Goal: Task Accomplishment & Management: Manage account settings

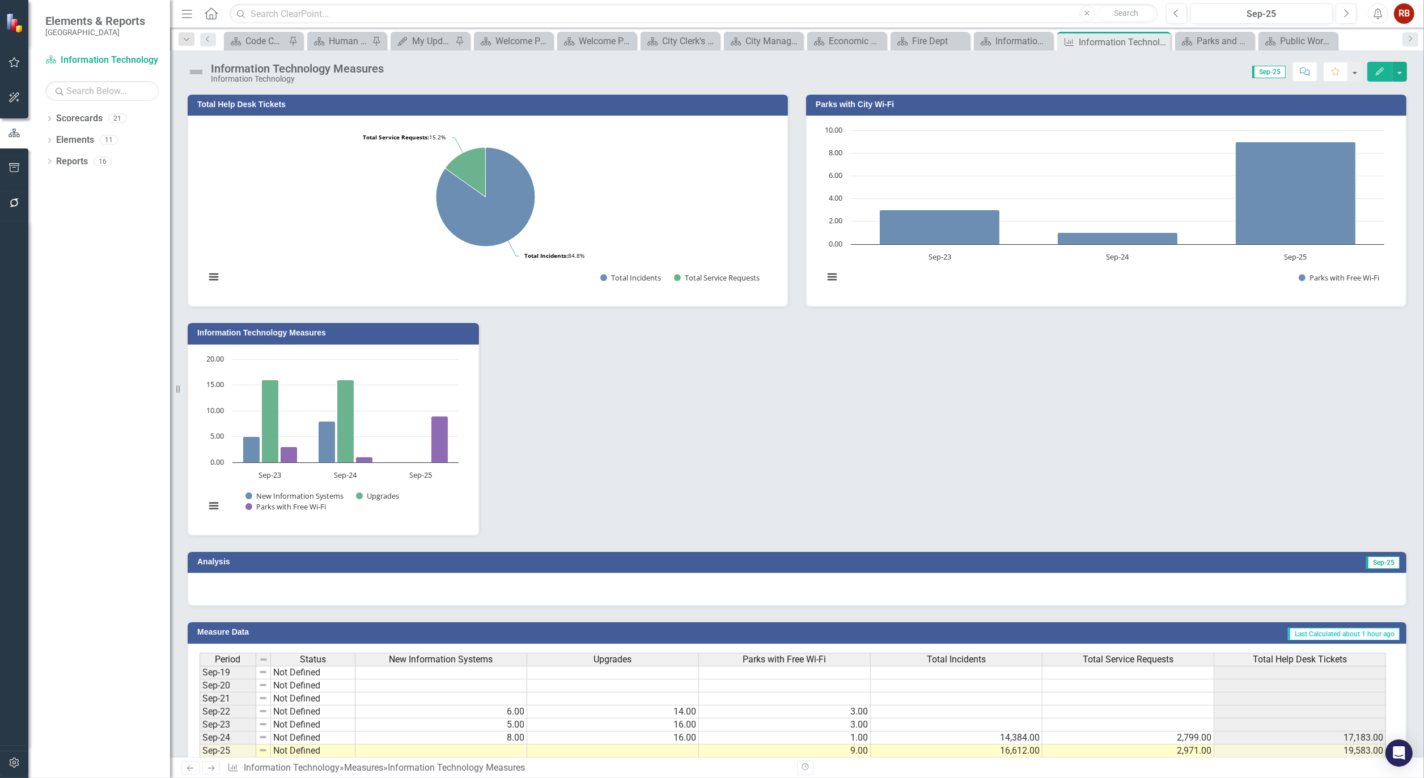
scroll to position [36, 0]
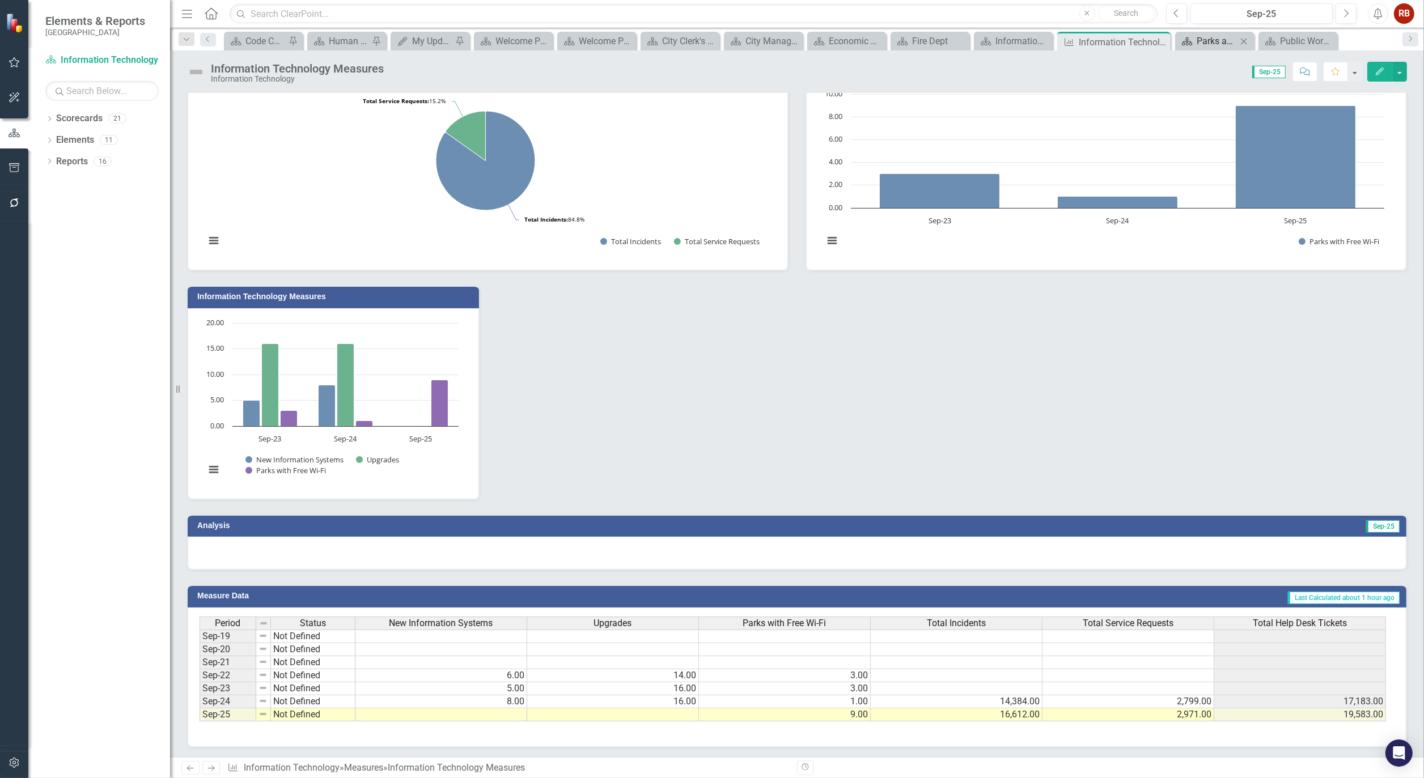
click at [1229, 37] on div "Parks and Recreation" at bounding box center [1217, 41] width 40 height 14
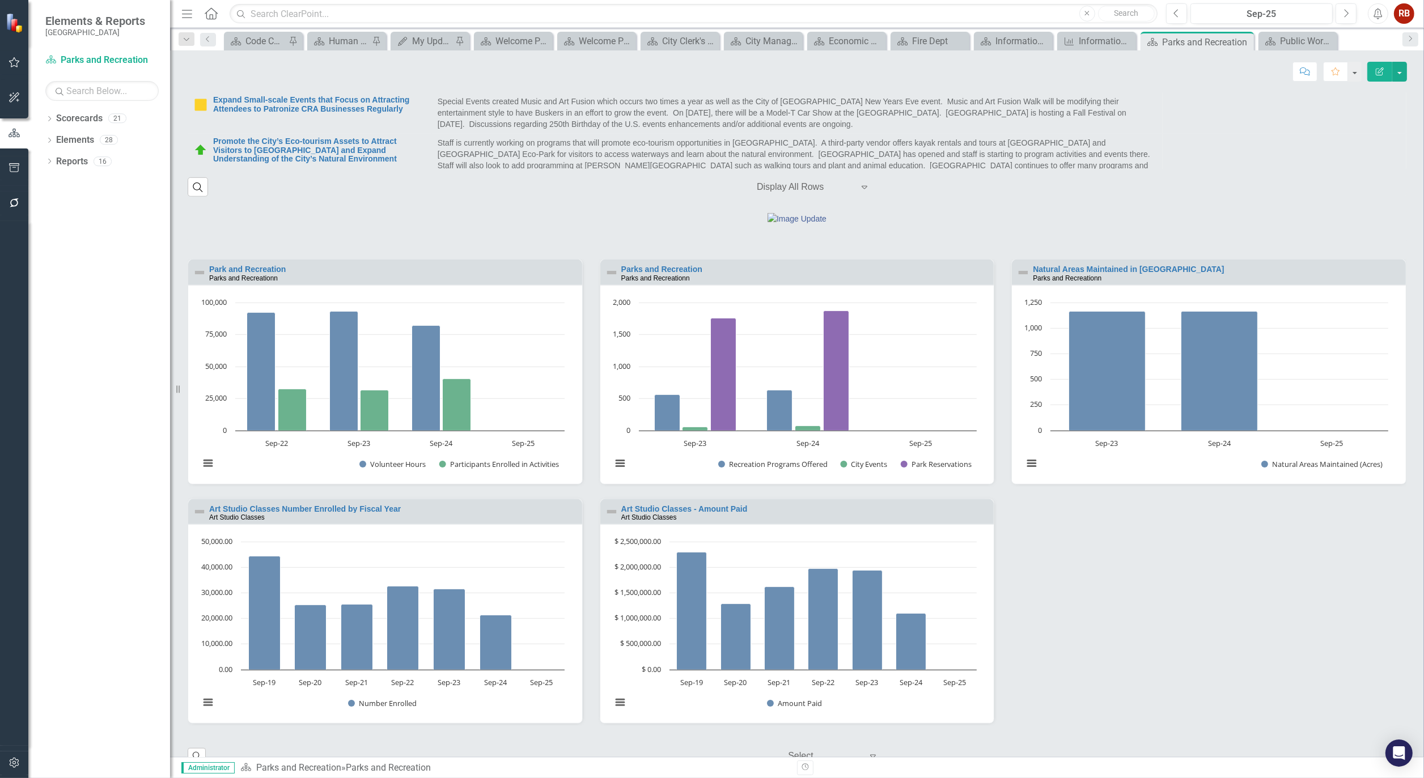
scroll to position [999, 0]
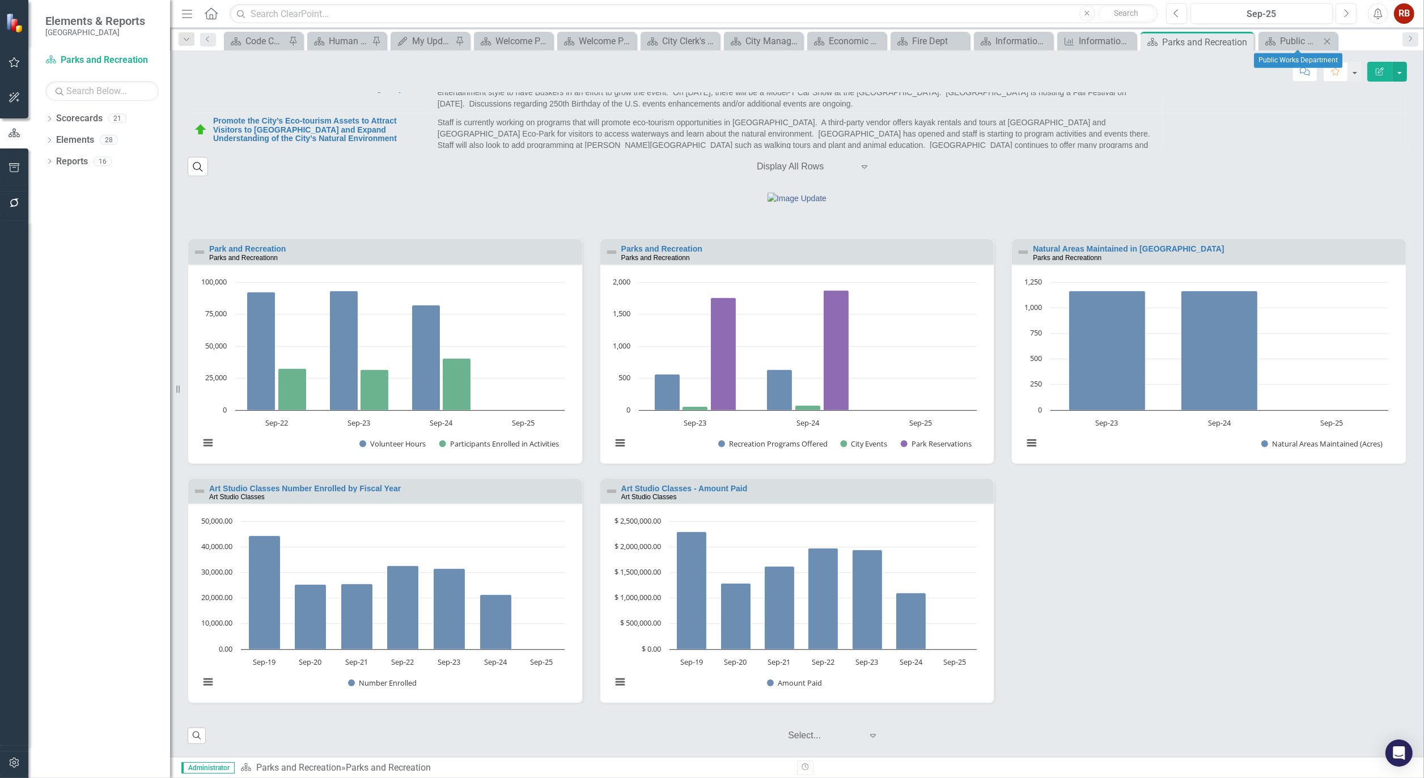
click at [1330, 40] on icon "Close" at bounding box center [1327, 41] width 11 height 9
click at [1320, 40] on icon at bounding box center [1318, 42] width 6 height 6
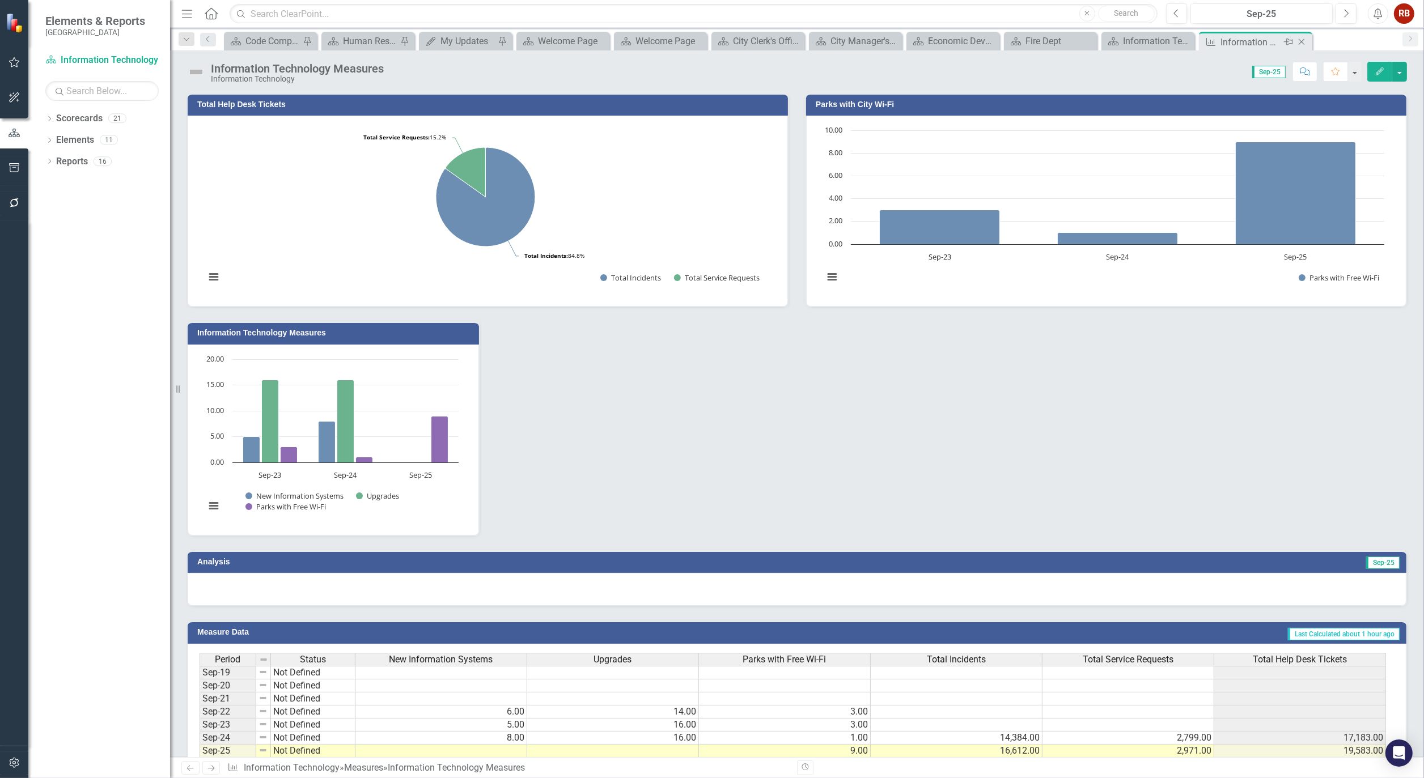
click at [1305, 40] on icon "Close" at bounding box center [1301, 41] width 11 height 9
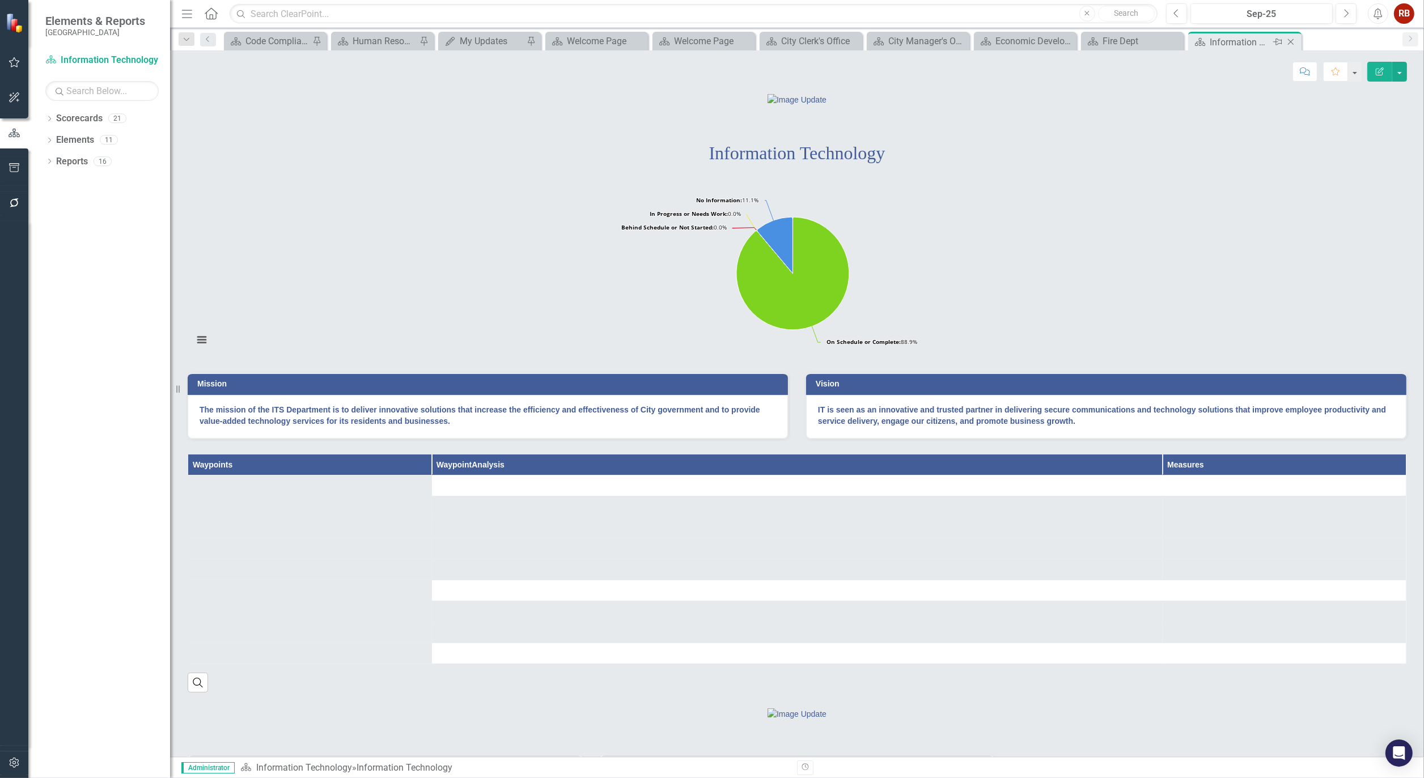
click at [1294, 40] on icon "Close" at bounding box center [1290, 41] width 11 height 9
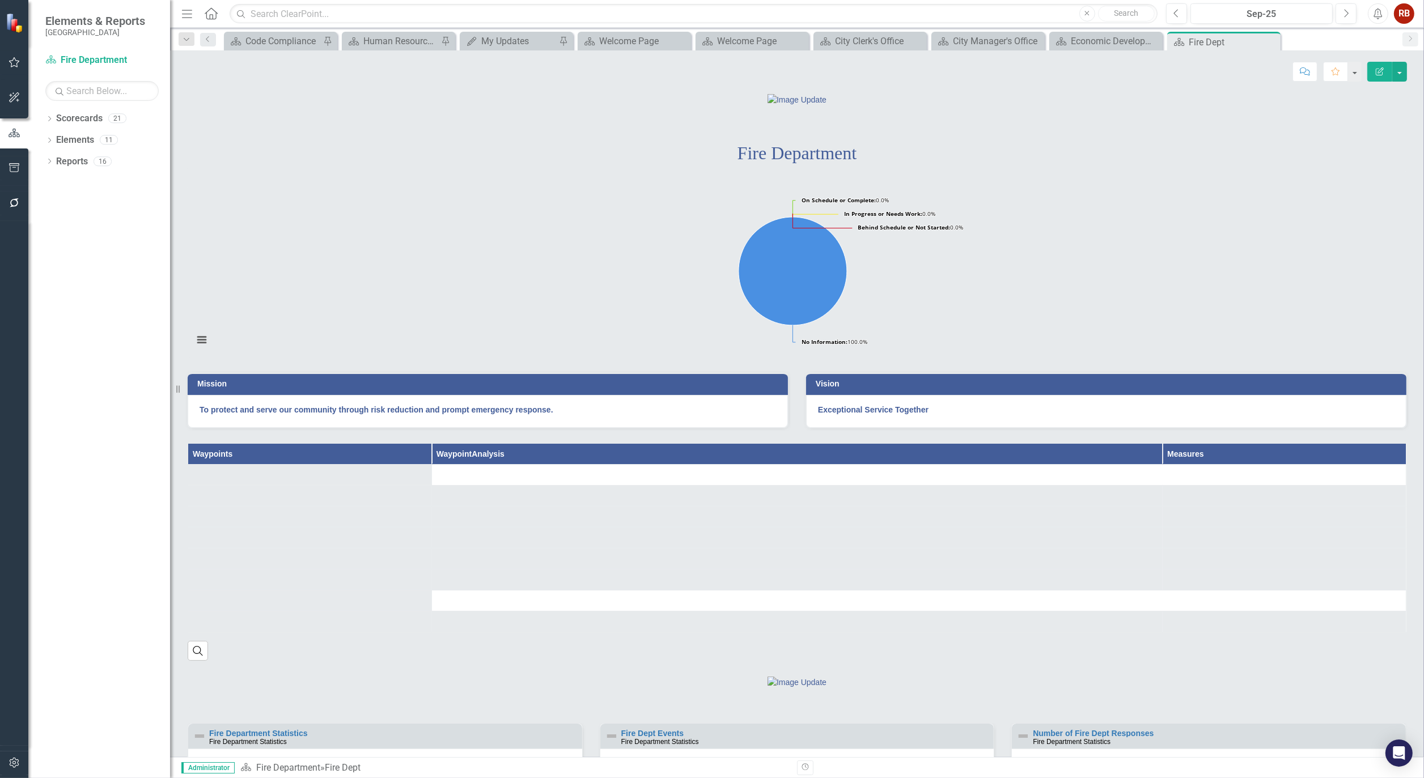
drag, startPoint x: 1271, startPoint y: 40, endPoint x: 1200, endPoint y: 41, distance: 70.9
click at [0, 0] on icon "Close" at bounding box center [0, 0] width 0 height 0
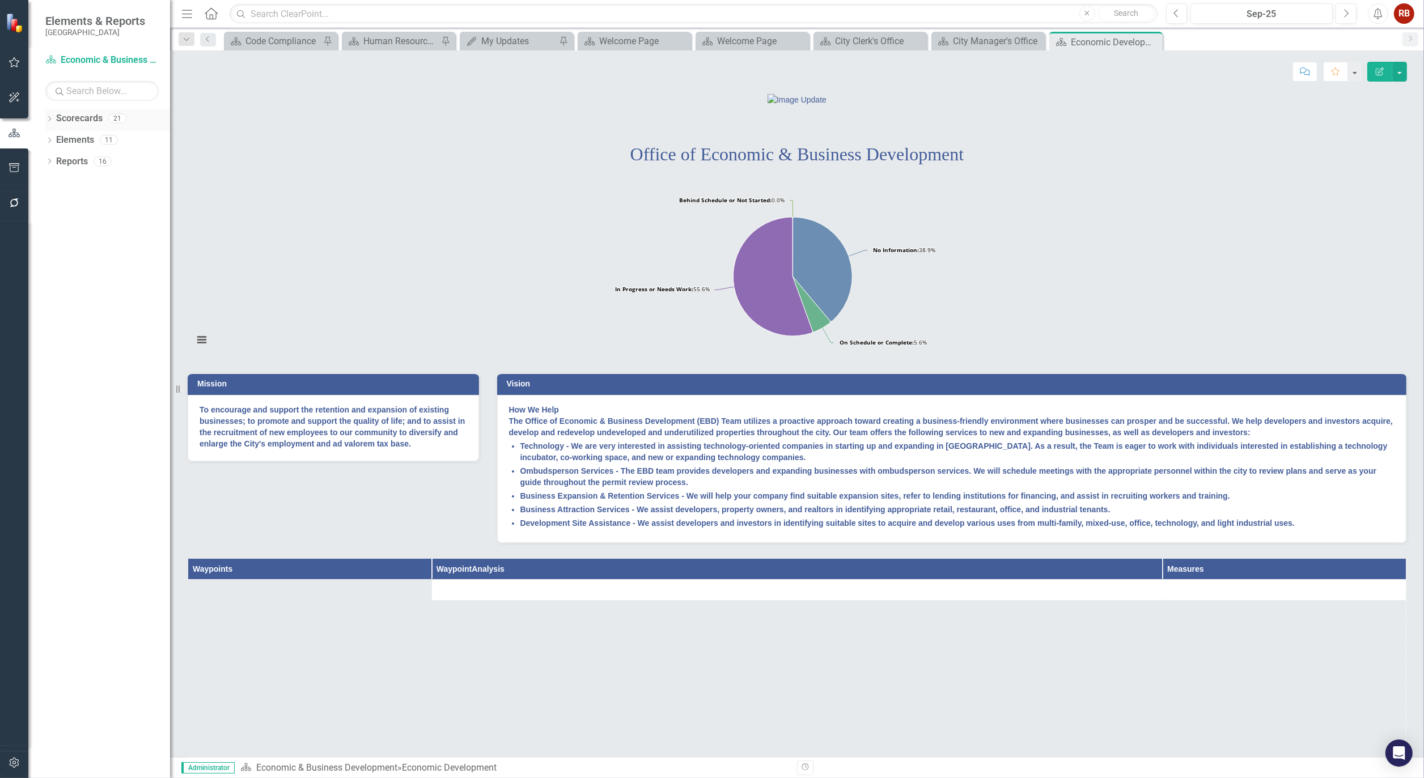
click at [53, 120] on div "Dropdown Scorecards 21" at bounding box center [107, 120] width 125 height 22
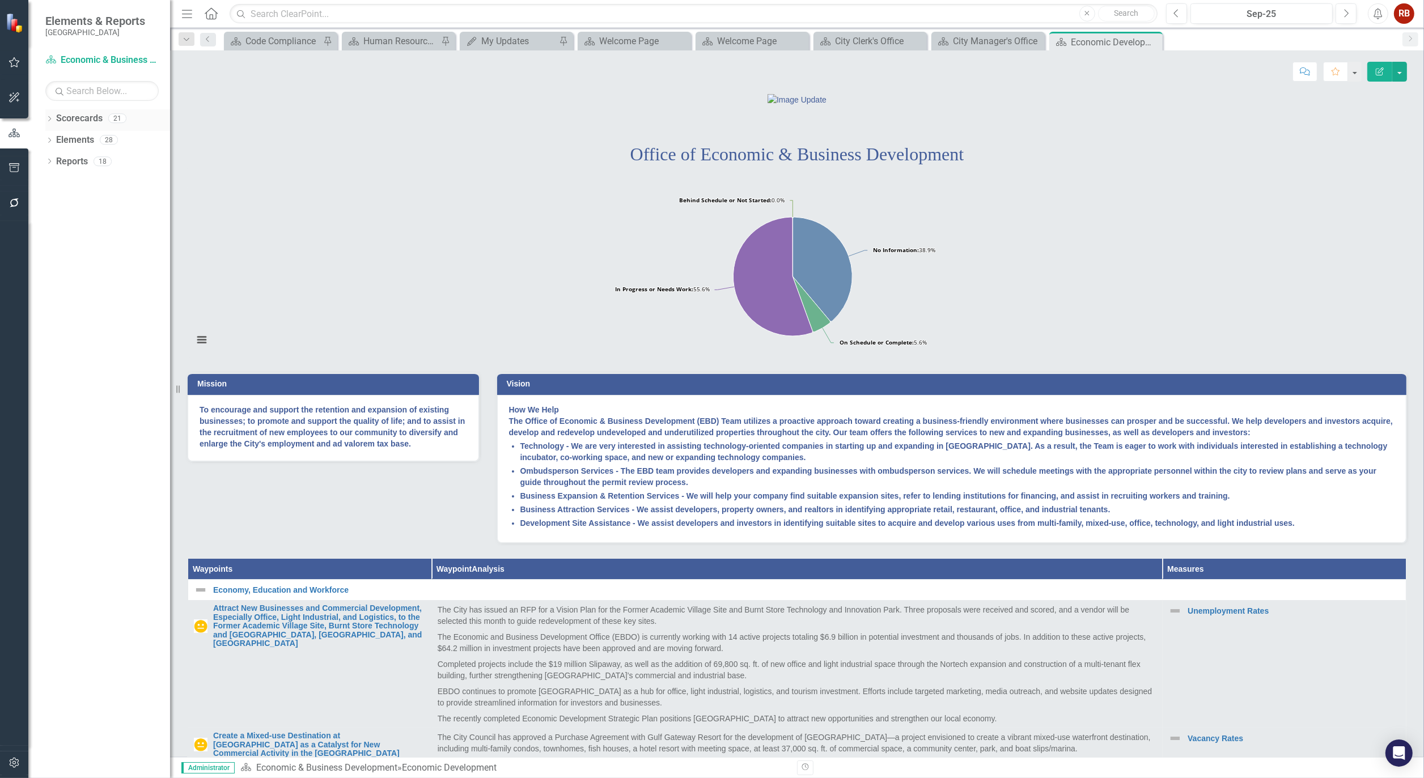
click at [47, 119] on icon "Dropdown" at bounding box center [49, 120] width 8 height 6
click at [57, 160] on icon "Dropdown" at bounding box center [55, 161] width 9 height 7
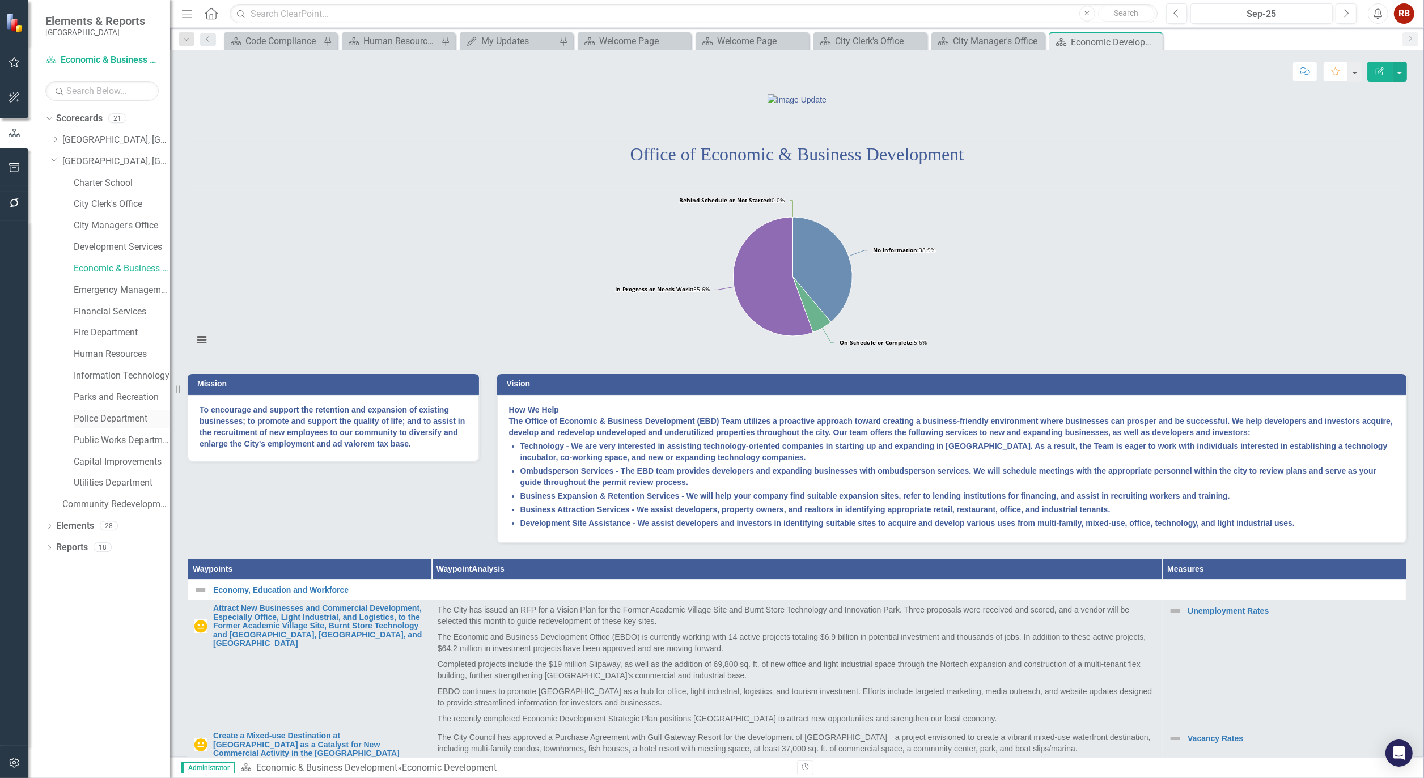
click at [96, 421] on link "Police Department" at bounding box center [122, 419] width 96 height 13
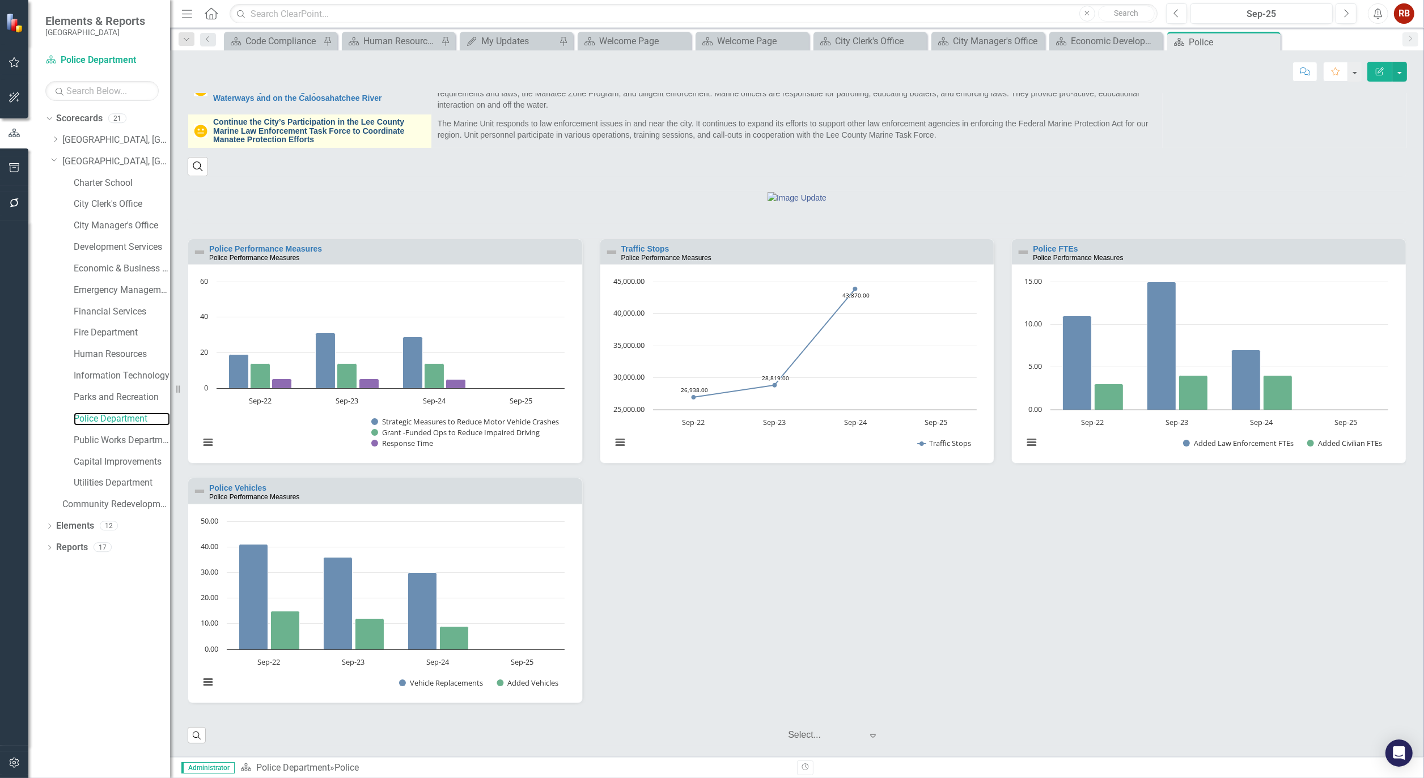
scroll to position [1, 0]
click at [1051, 253] on link "Police FTEs" at bounding box center [1055, 248] width 45 height 9
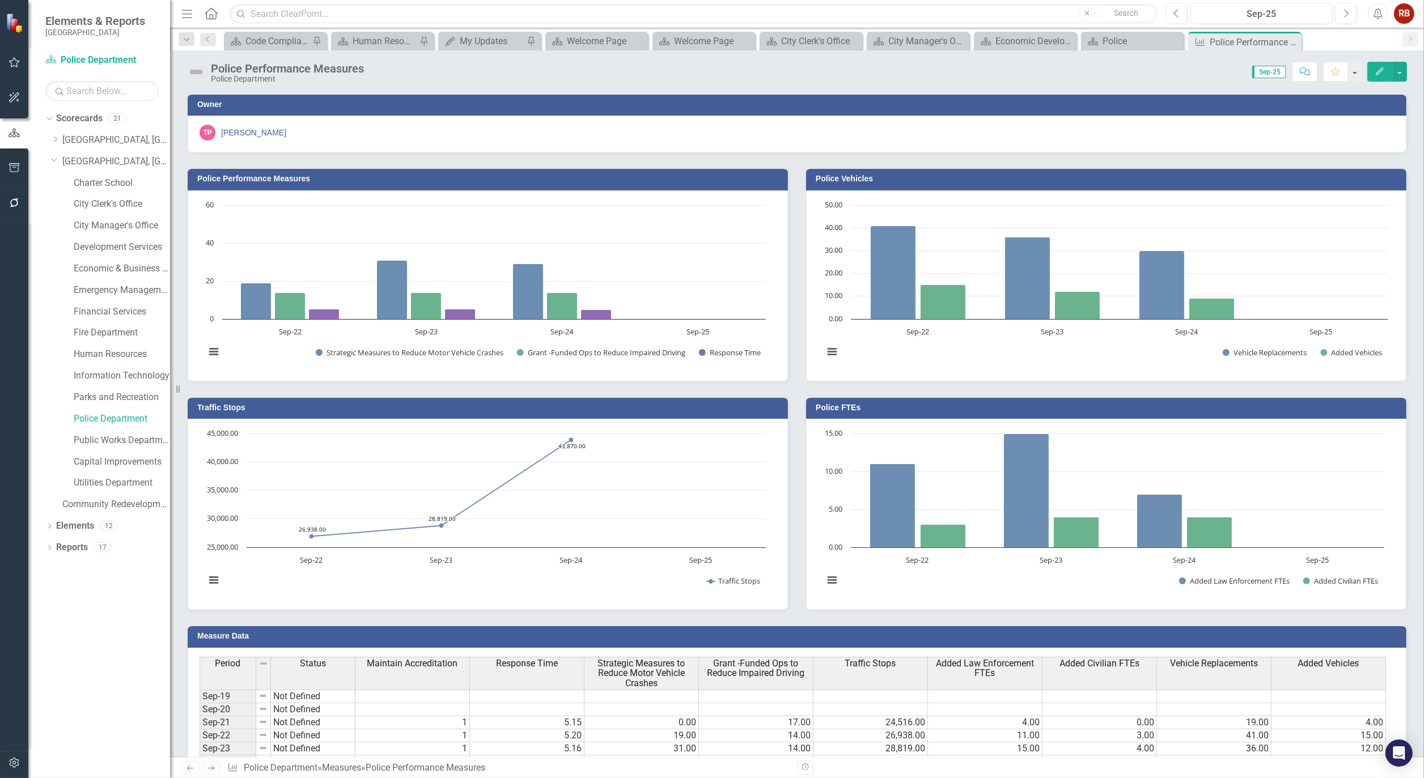
scroll to position [60, 0]
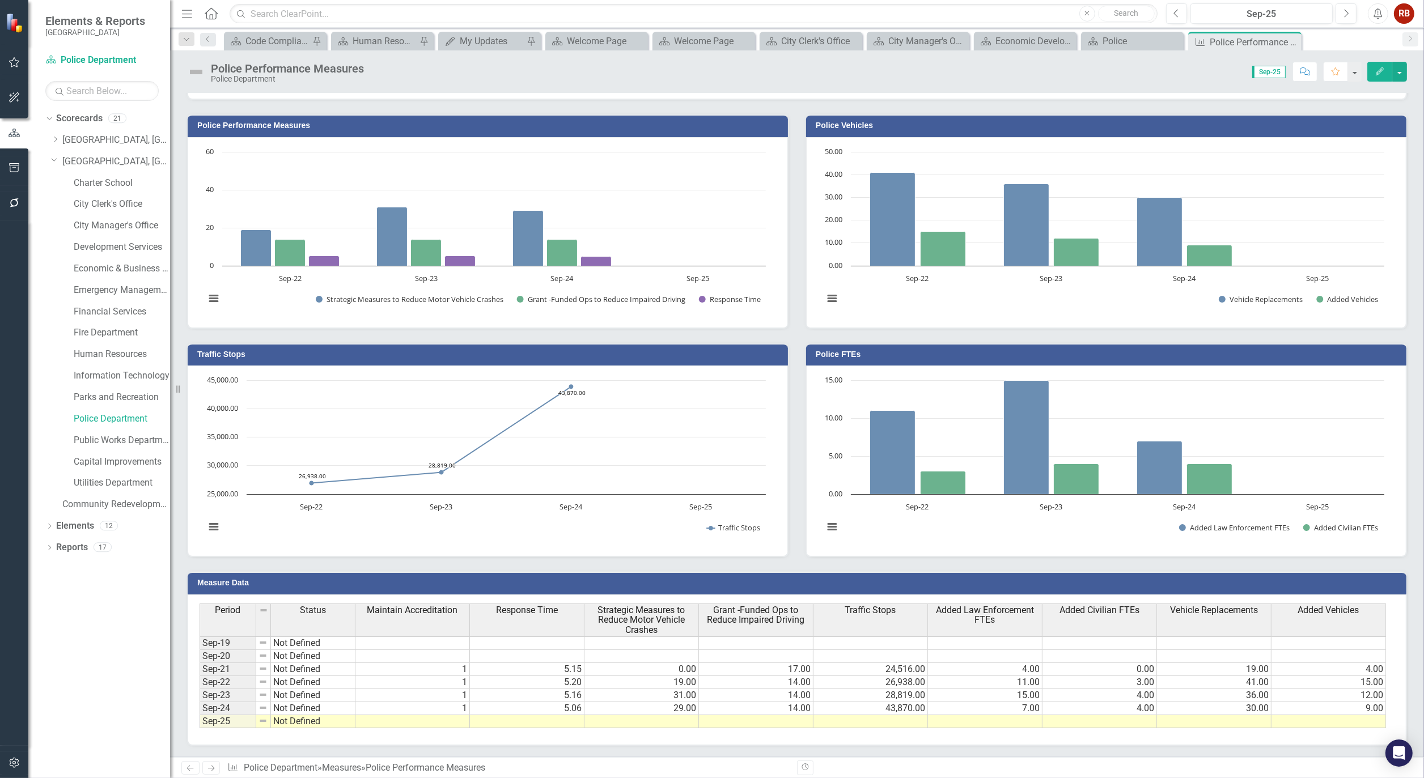
click at [455, 715] on td at bounding box center [412, 721] width 115 height 13
type textarea "1"
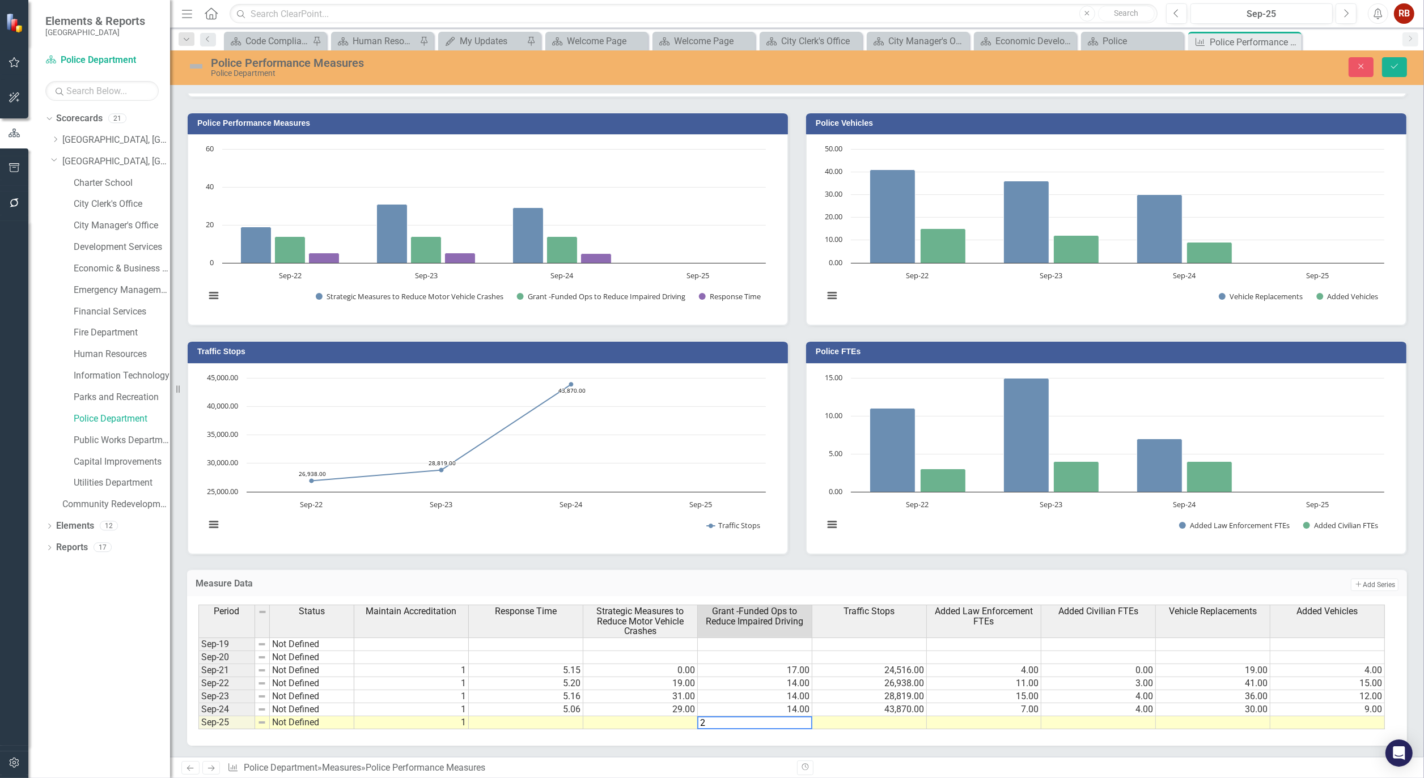
type textarea "20"
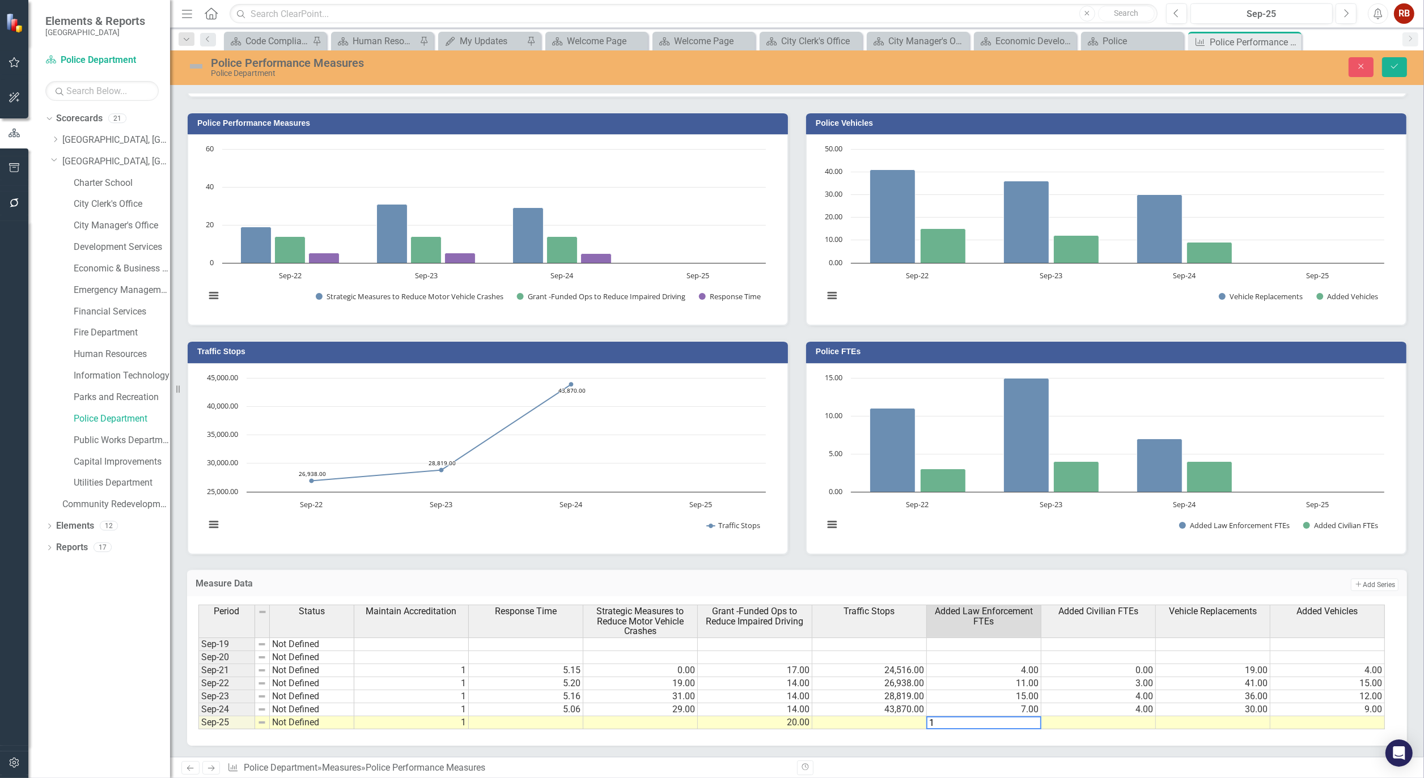
type textarea "12"
type textarea "4"
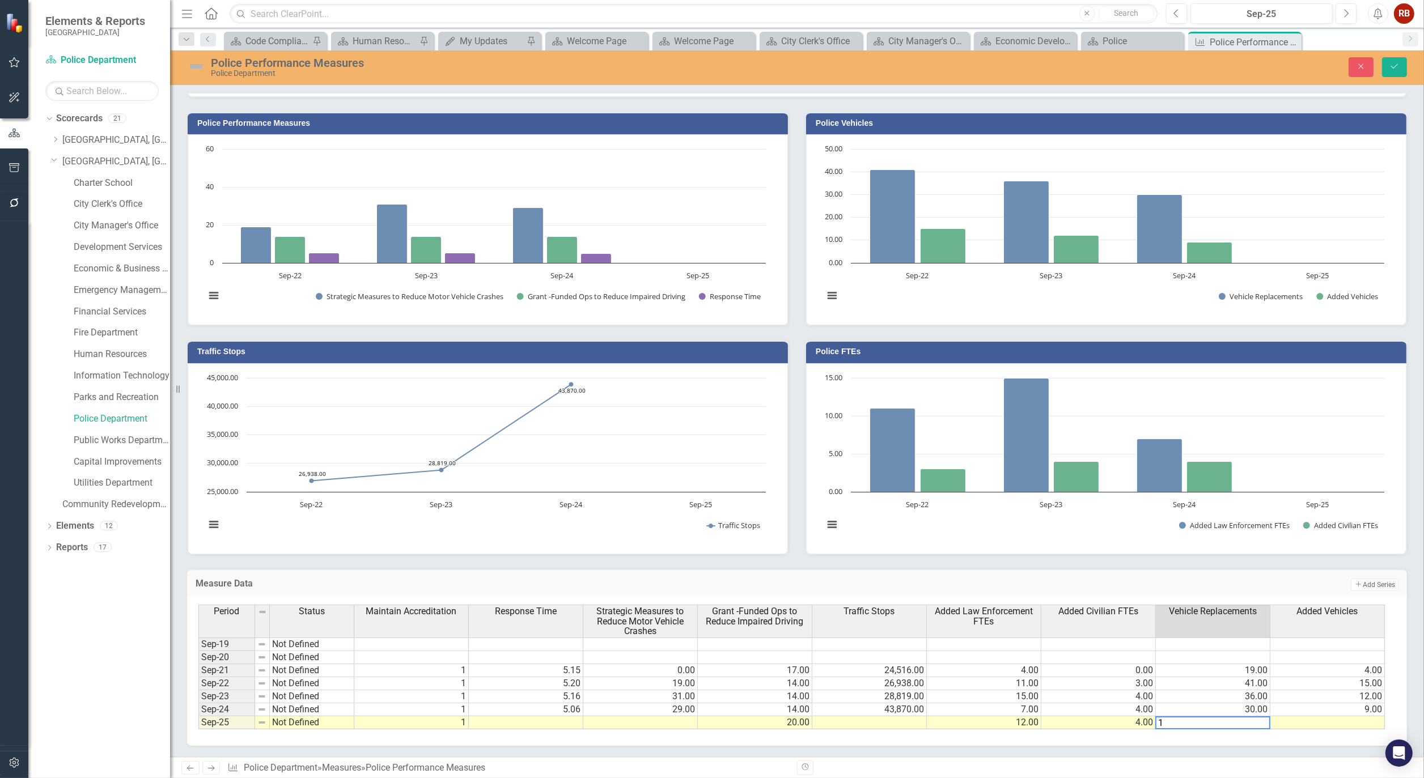
type textarea "10"
type textarea "14"
click at [1392, 64] on icon "Save" at bounding box center [1395, 66] width 10 height 8
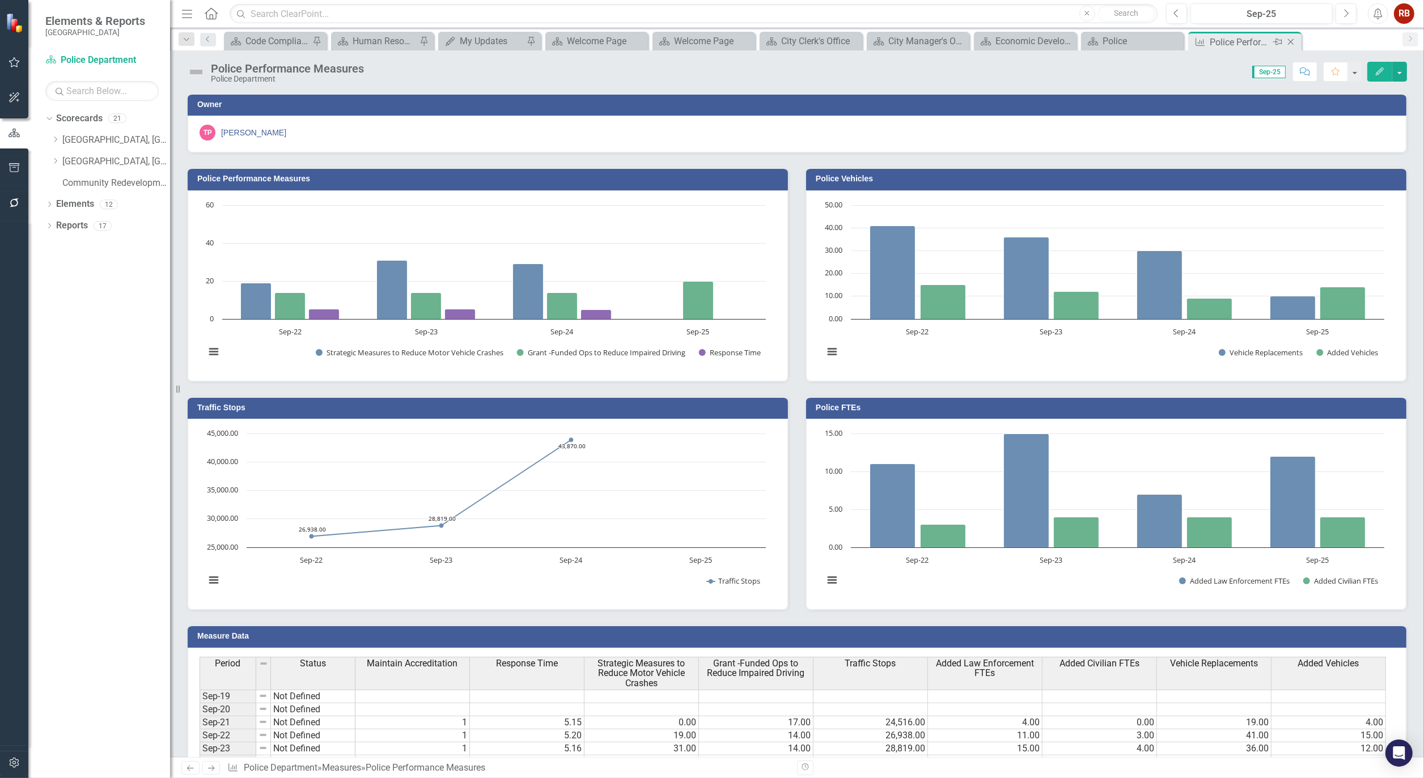
click at [1293, 40] on icon at bounding box center [1291, 42] width 6 height 6
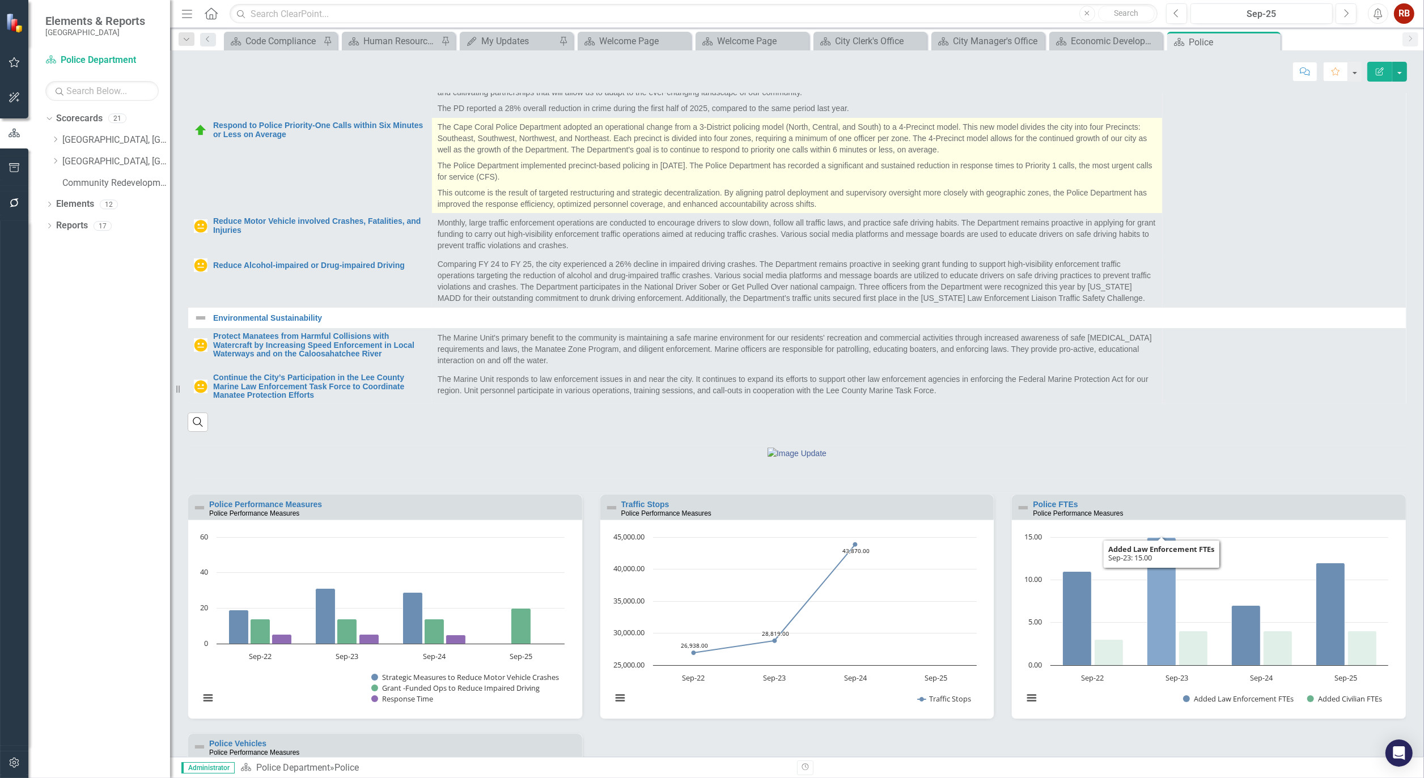
scroll to position [175, 0]
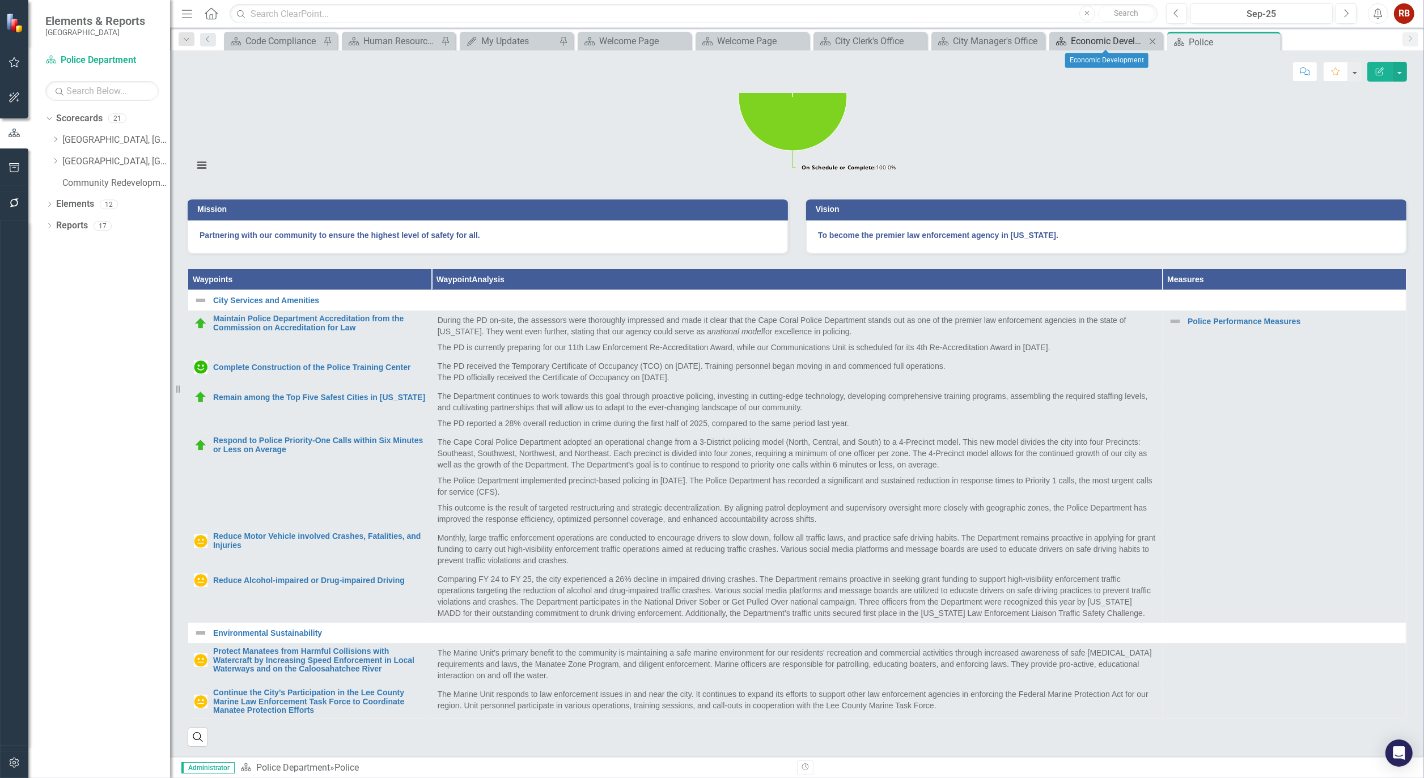
click at [1106, 45] on div "Economic Development" at bounding box center [1108, 41] width 75 height 14
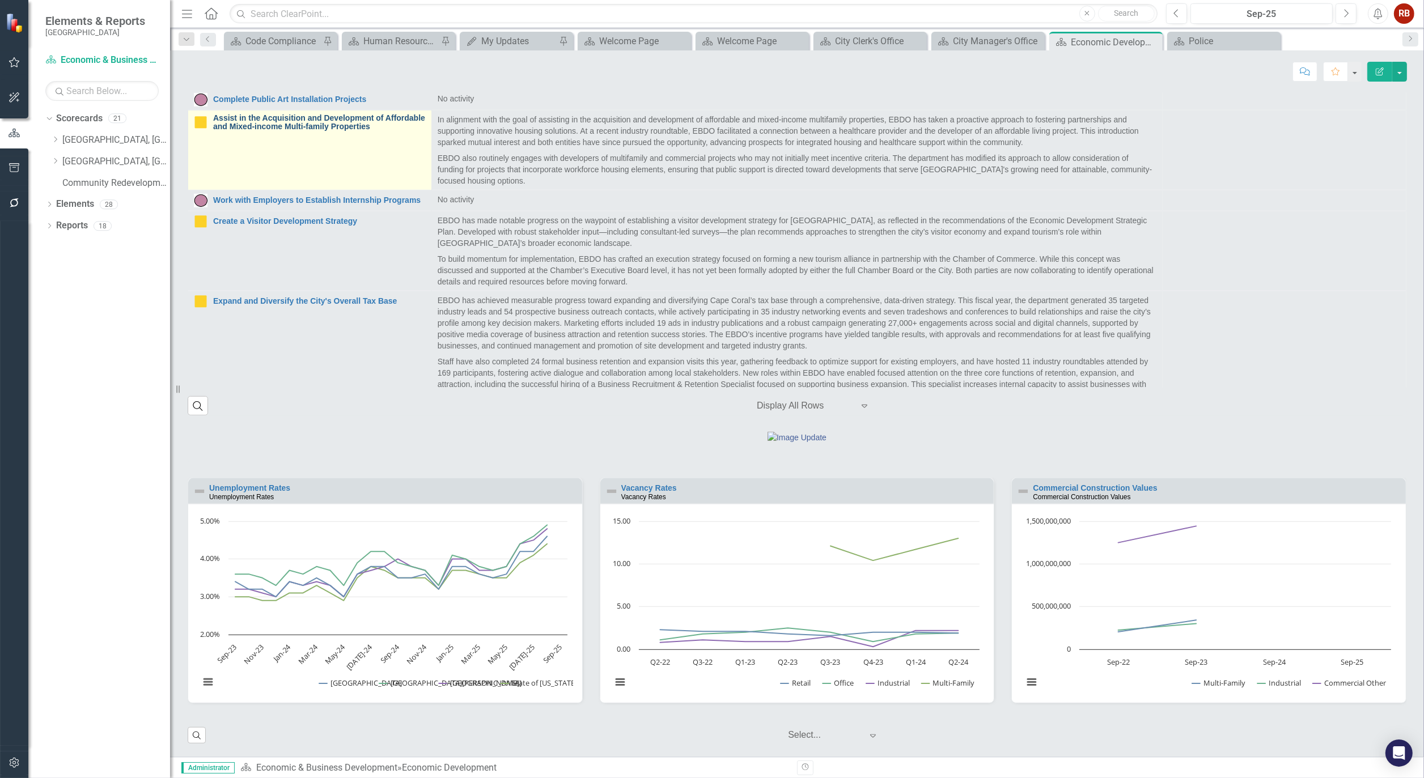
scroll to position [567, 0]
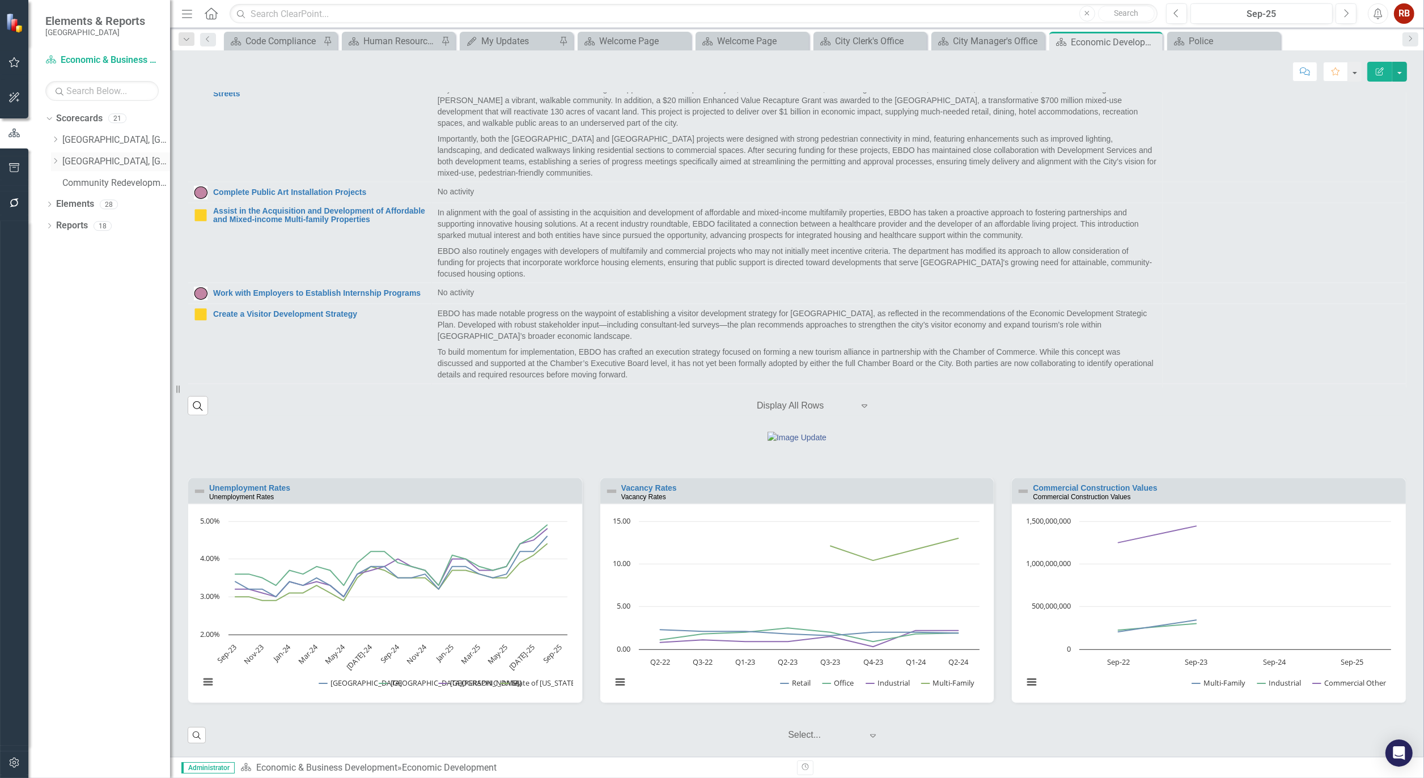
click at [54, 160] on icon "Dropdown" at bounding box center [55, 161] width 9 height 7
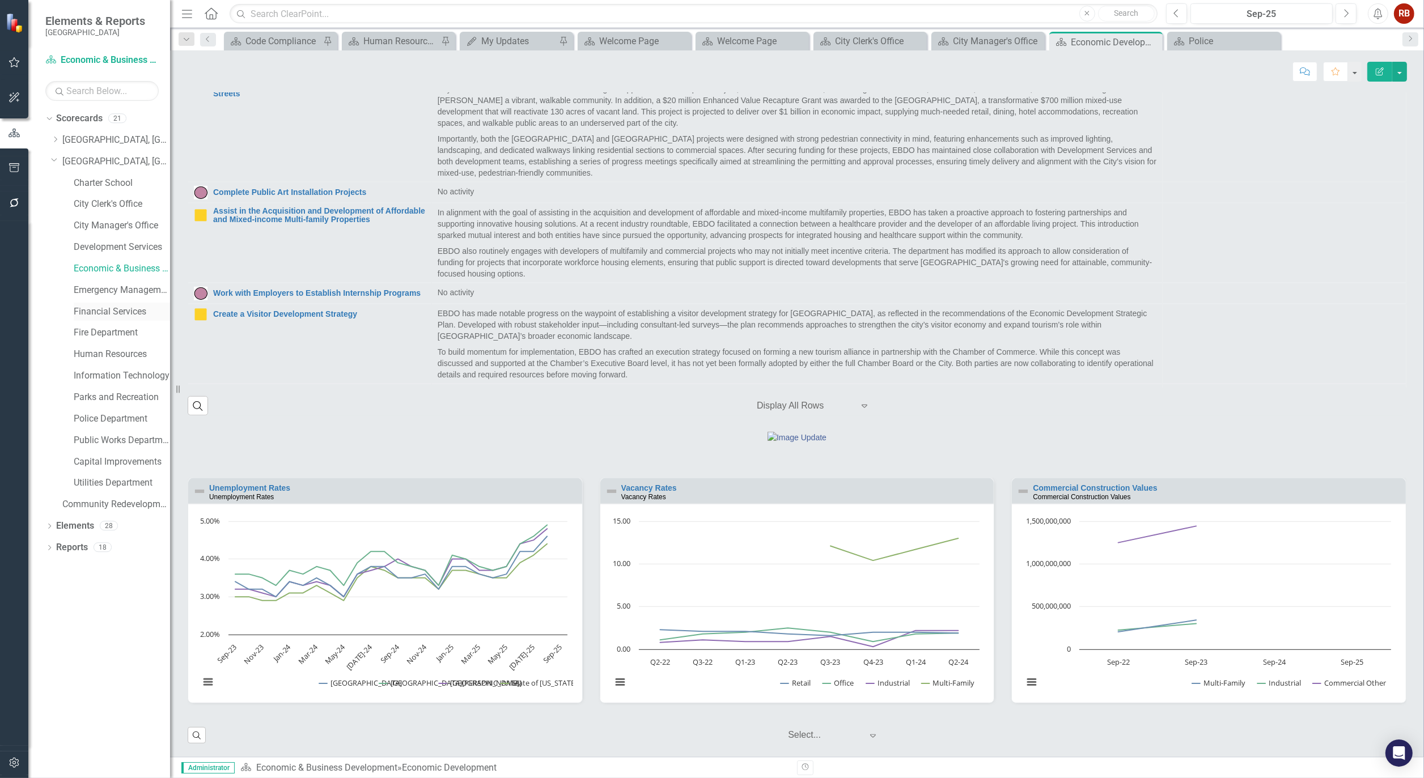
click at [94, 304] on div "Financial Services" at bounding box center [122, 312] width 96 height 19
click at [103, 314] on link "Financial Services" at bounding box center [122, 312] width 96 height 13
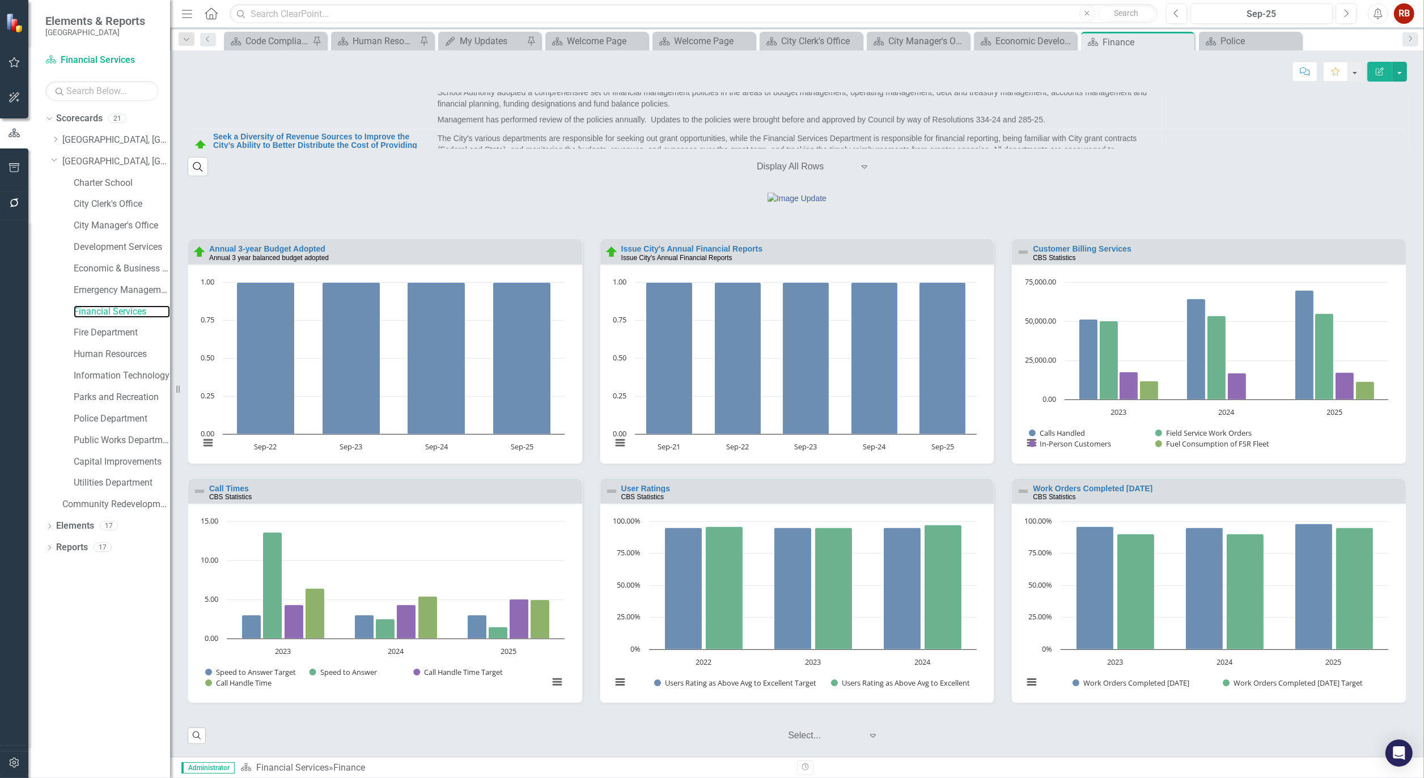
scroll to position [665, 0]
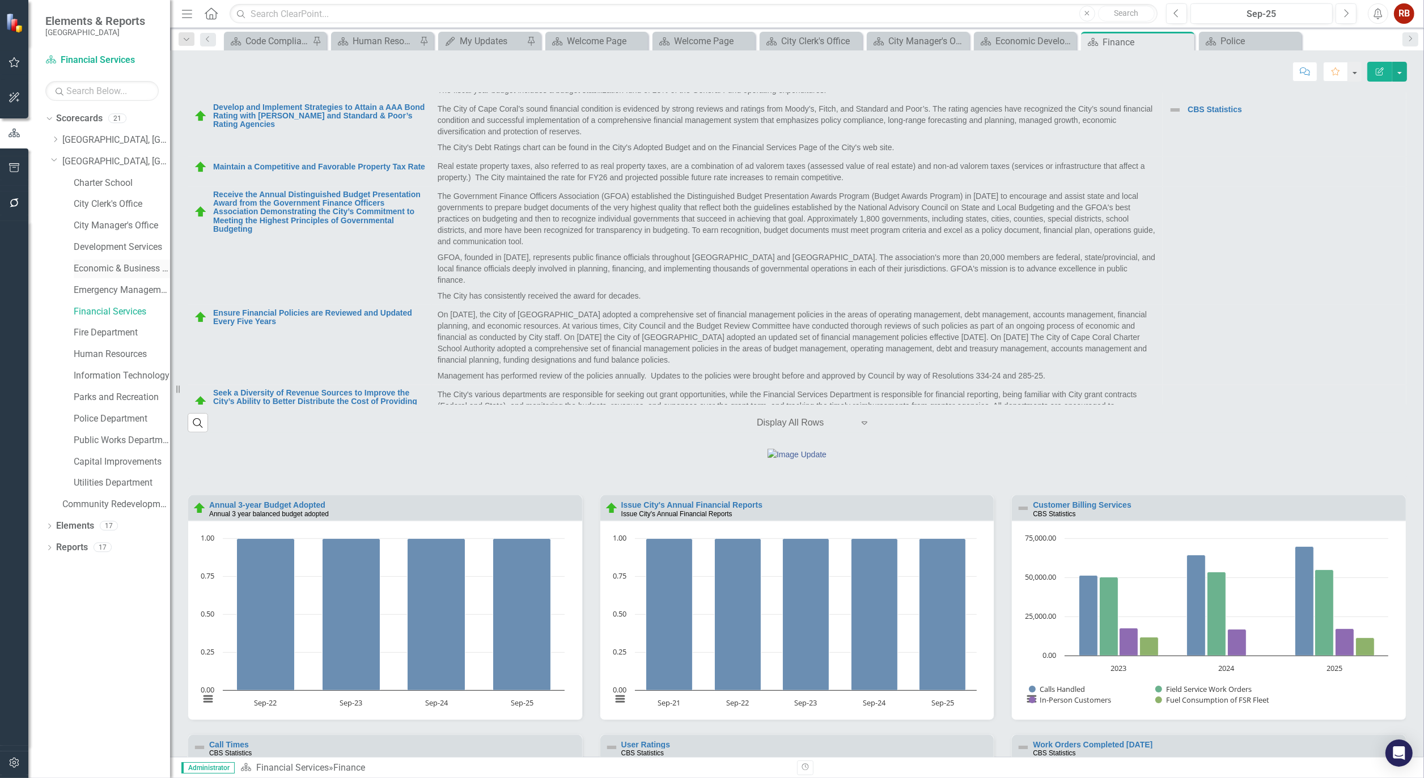
click at [112, 261] on div "Economic & Business Development" at bounding box center [122, 269] width 96 height 19
click at [112, 264] on link "Economic & Business Development" at bounding box center [122, 268] width 96 height 13
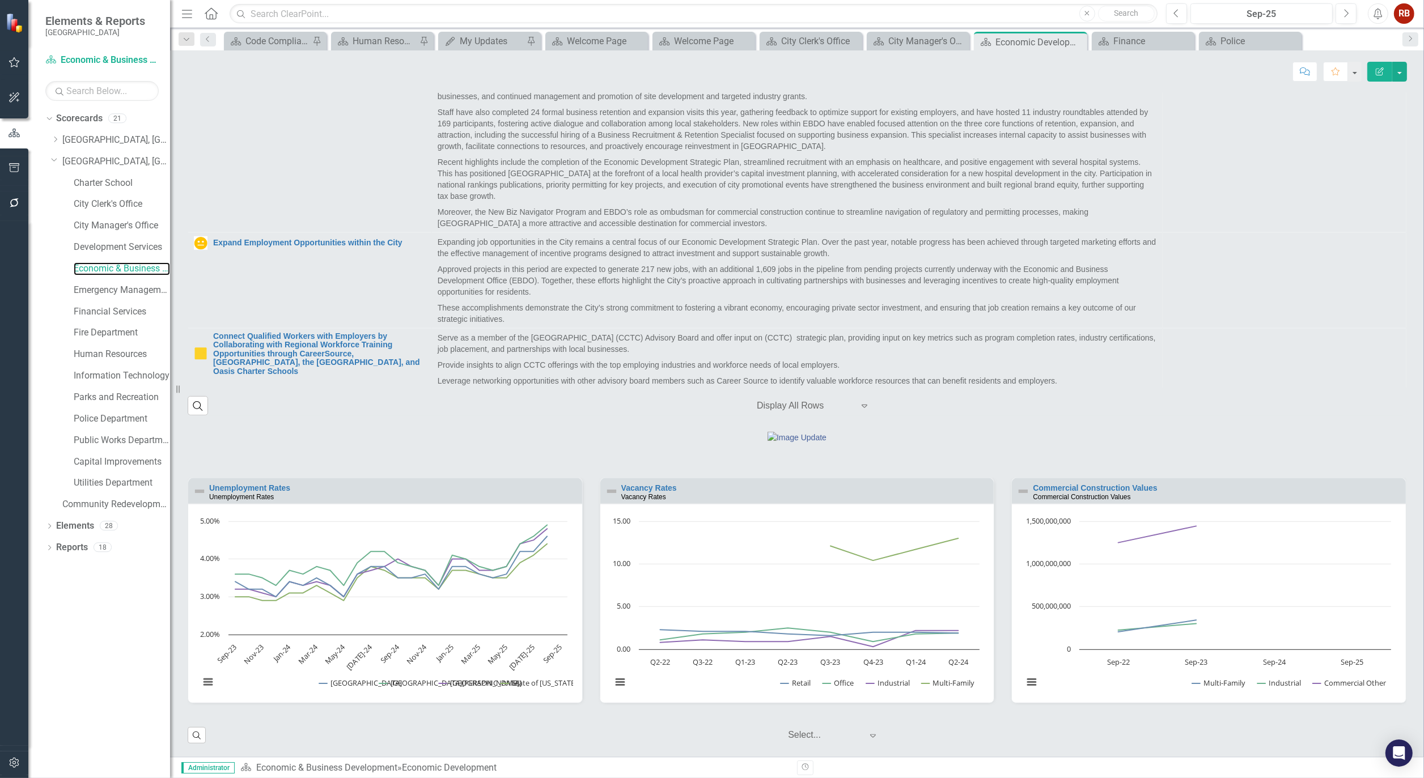
scroll to position [828, 0]
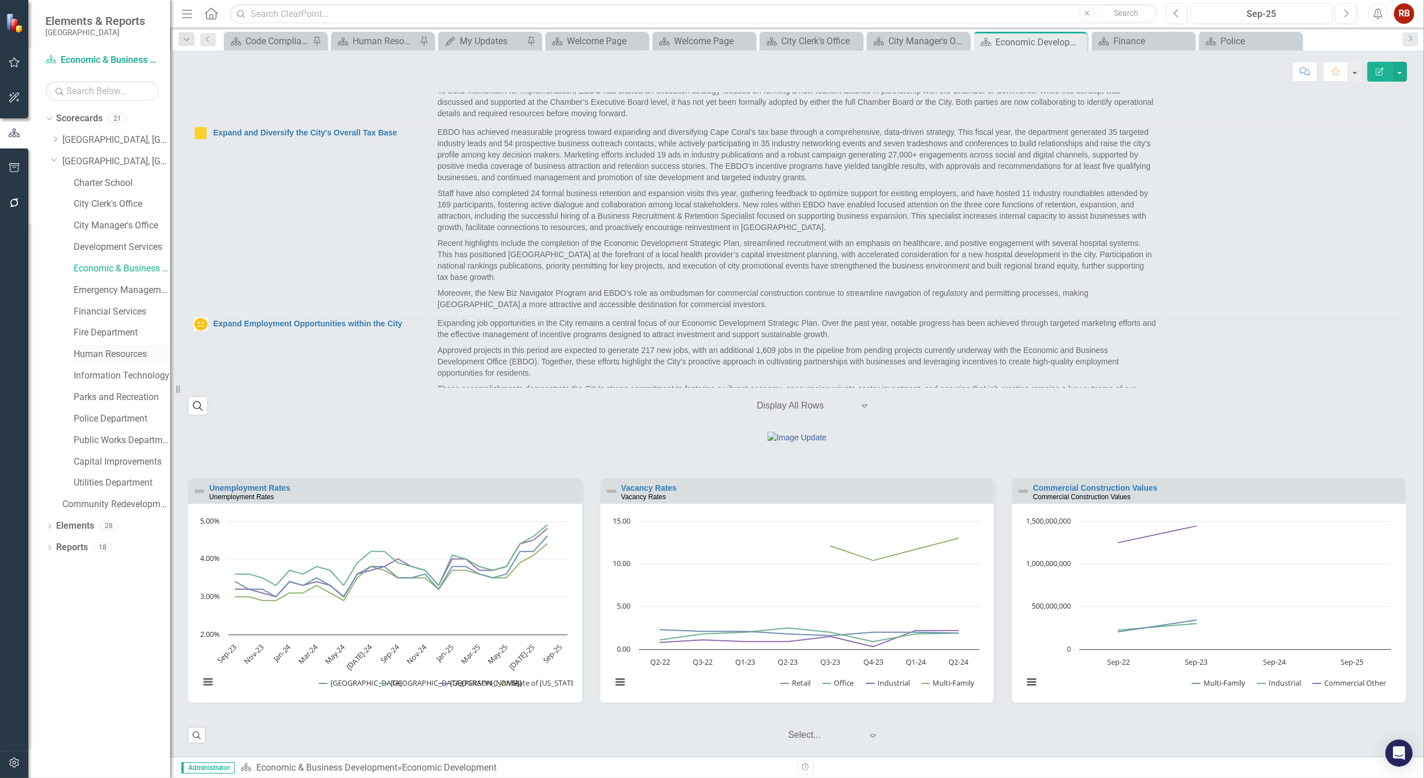
click at [92, 349] on link "Human Resources" at bounding box center [122, 354] width 96 height 13
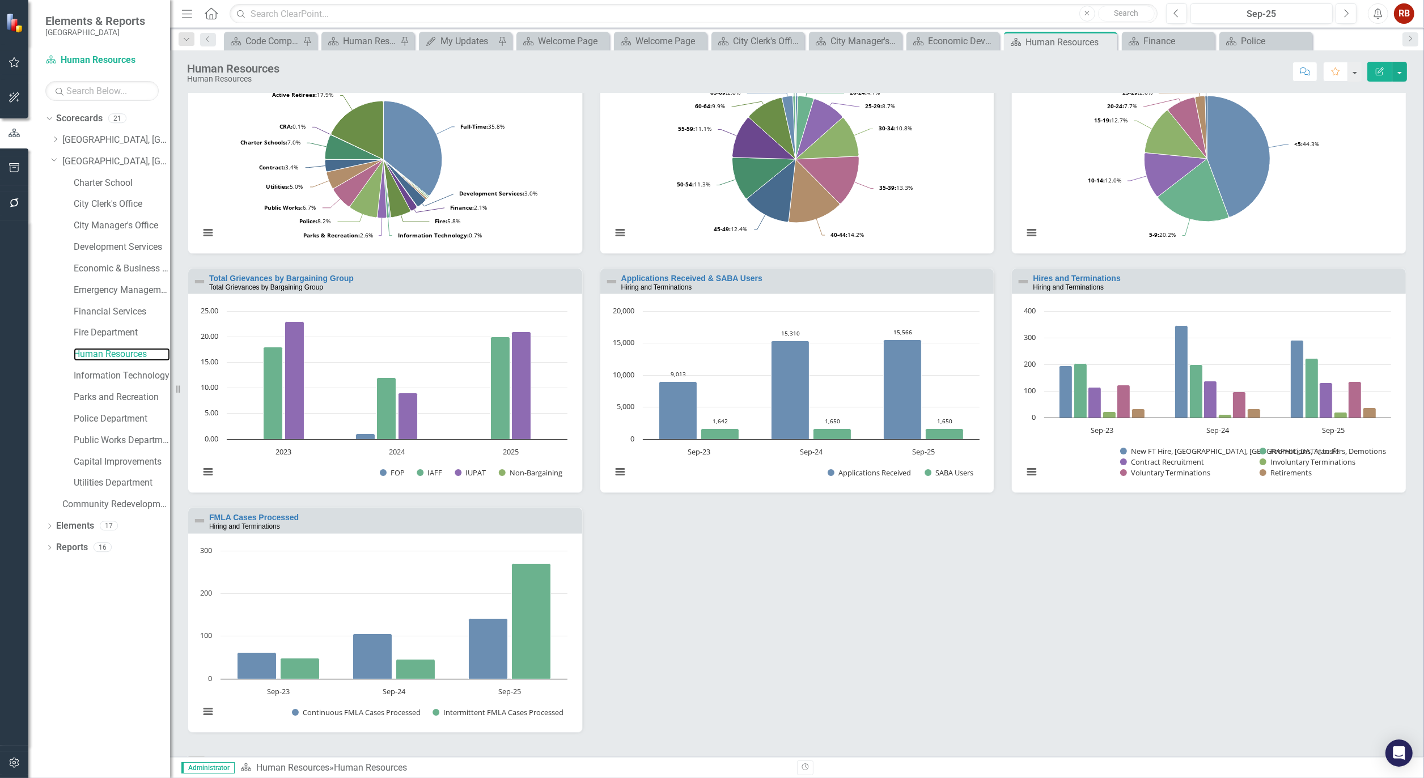
scroll to position [917, 0]
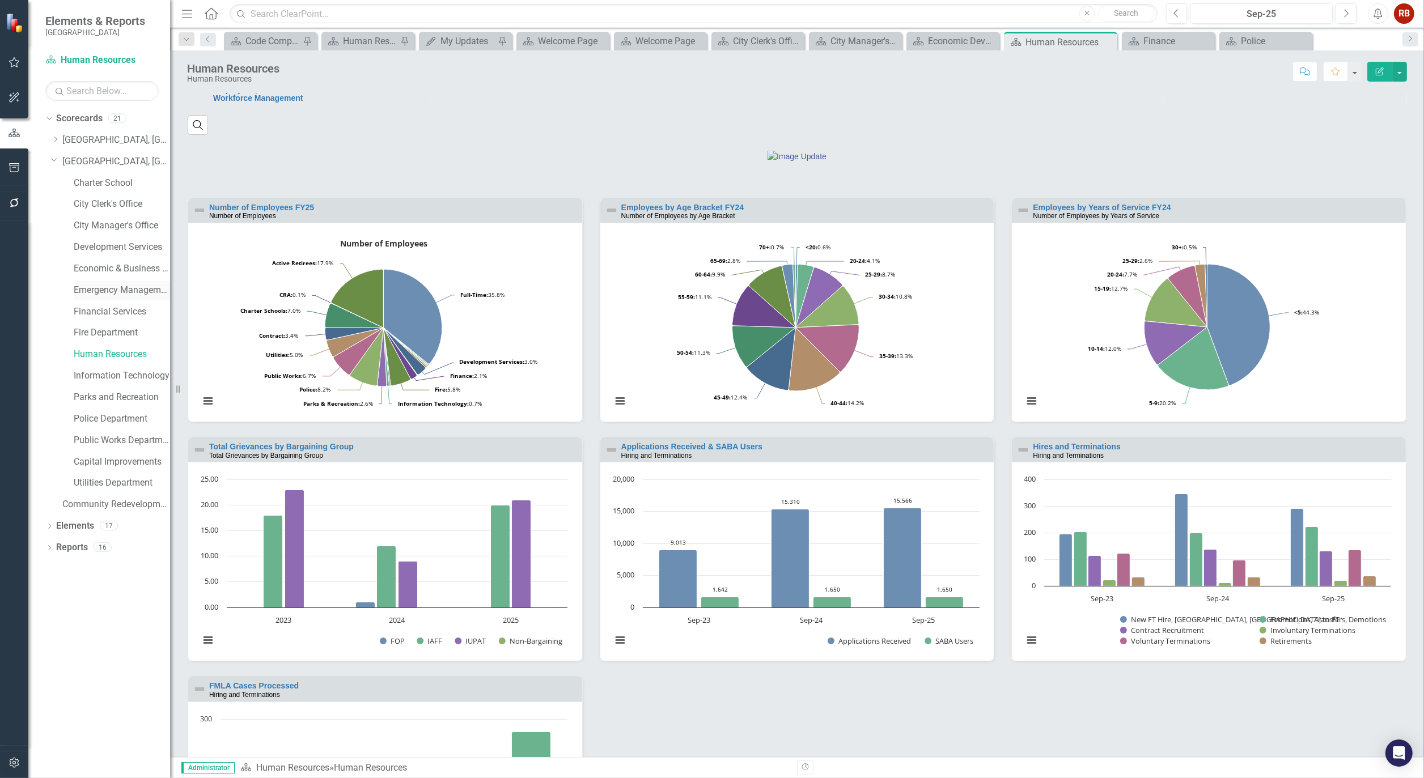
click at [132, 287] on link "Emergency Management & Resilience" at bounding box center [122, 290] width 96 height 13
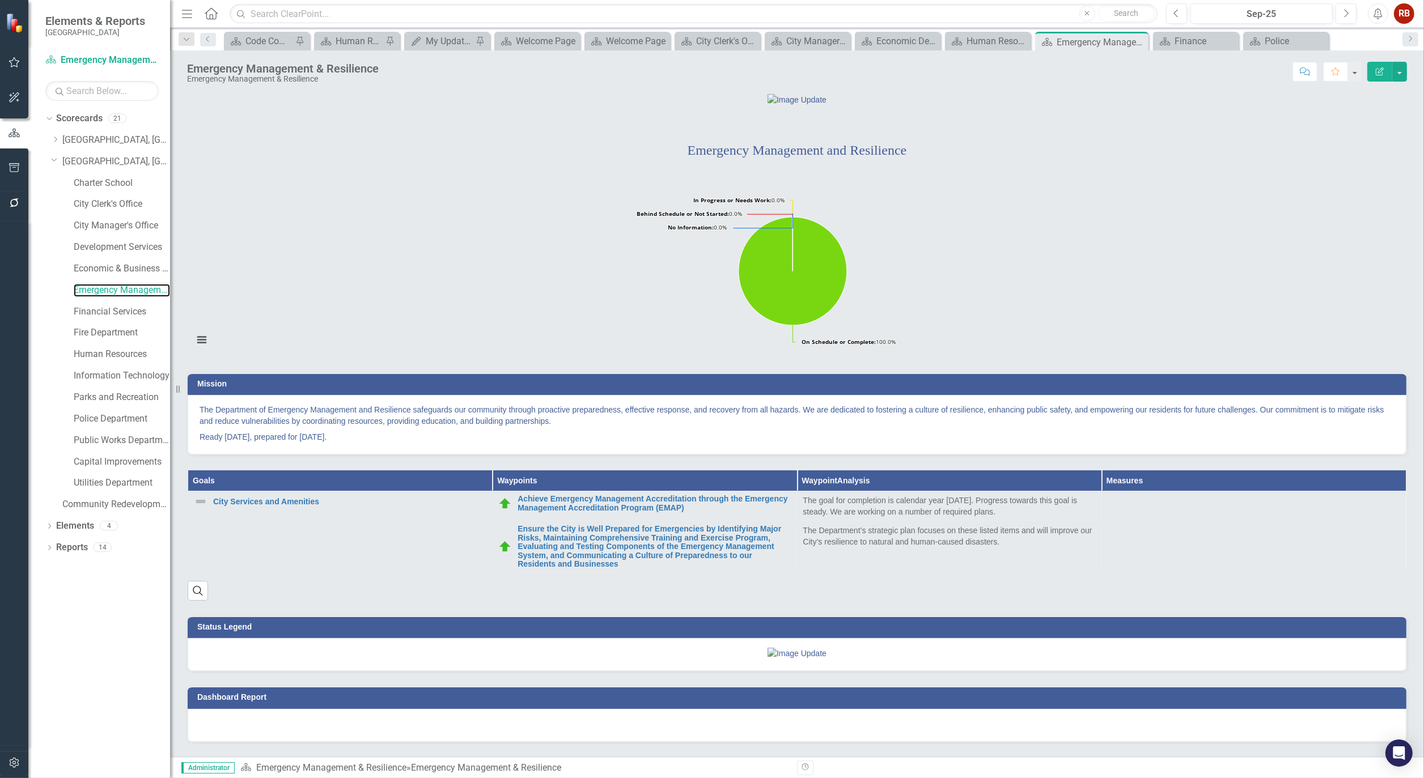
scroll to position [100, 0]
click at [50, 524] on icon "Dropdown" at bounding box center [49, 527] width 8 height 6
click at [91, 568] on link "Waypoint Waypoints" at bounding box center [91, 569] width 58 height 13
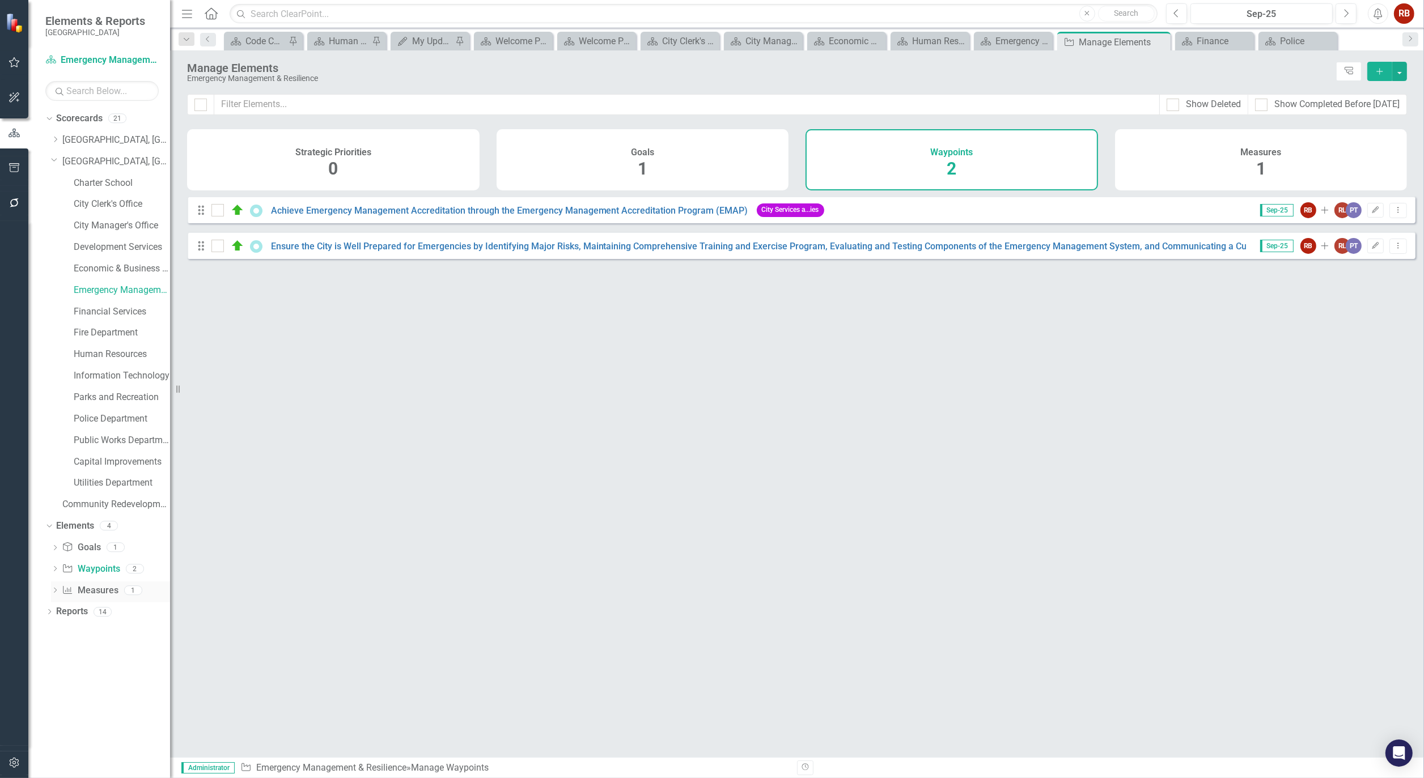
click at [97, 591] on link "Measure Measures" at bounding box center [90, 591] width 56 height 13
